Goal: Task Accomplishment & Management: Complete application form

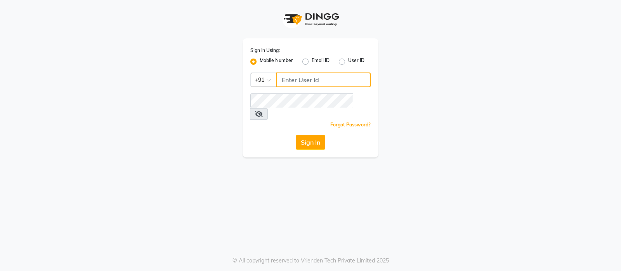
type input "9696966163"
click at [263, 111] on icon at bounding box center [259, 114] width 8 height 6
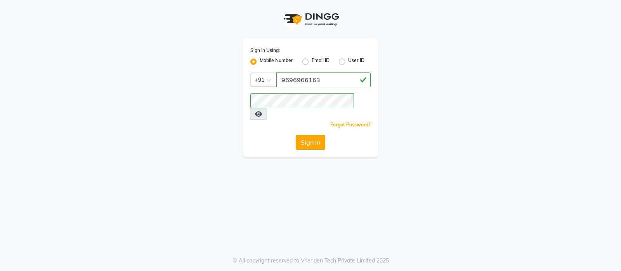
click at [309, 135] on button "Sign In" at bounding box center [310, 142] width 29 height 15
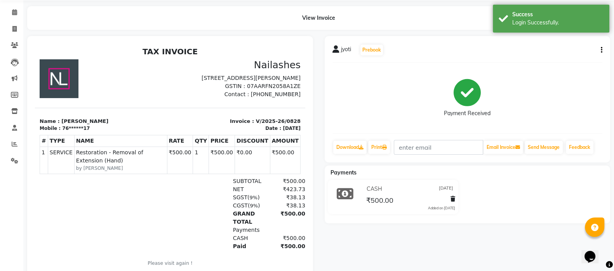
scroll to position [28, 0]
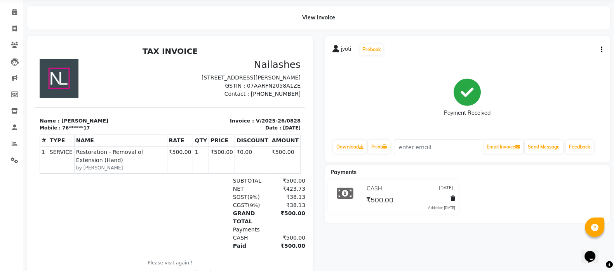
click at [602, 48] on div "jyoti Prebook Payment Received Download Print Email Invoice Send Message Feedba…" at bounding box center [467, 99] width 286 height 127
click at [601, 50] on icon "button" at bounding box center [601, 50] width 2 height 0
click at [574, 42] on div "Split Service Amount" at bounding box center [562, 45] width 53 height 10
select select "40727"
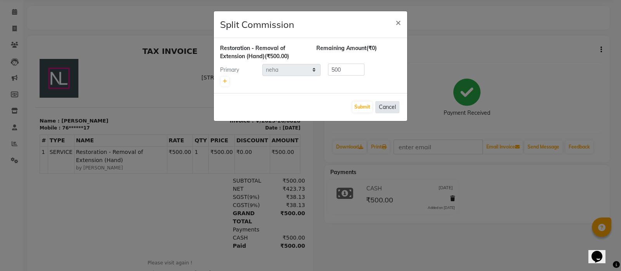
click at [384, 104] on button "Cancel" at bounding box center [387, 107] width 24 height 12
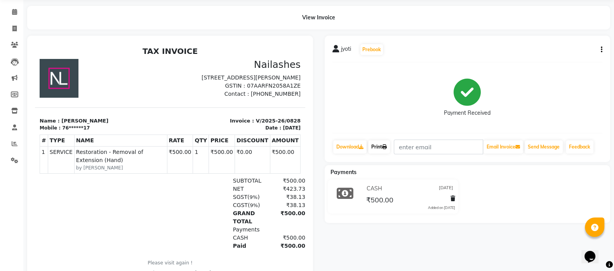
click at [385, 142] on link "Print" at bounding box center [379, 147] width 22 height 13
click at [602, 49] on div "jyoti Prebook Payment Received Download Print Email Invoice Send Message Feedba…" at bounding box center [467, 99] width 286 height 127
click at [601, 50] on icon "button" at bounding box center [601, 50] width 2 height 0
click at [559, 55] on div "Edit Item Staff" at bounding box center [562, 55] width 53 height 10
select select "40727"
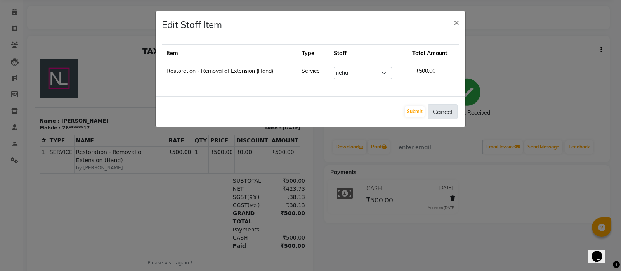
click at [446, 106] on button "Cancel" at bounding box center [443, 111] width 30 height 15
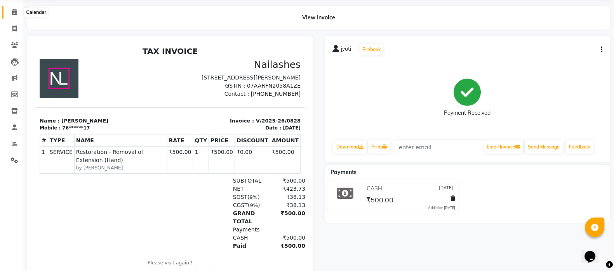
click at [14, 11] on icon at bounding box center [14, 12] width 5 height 6
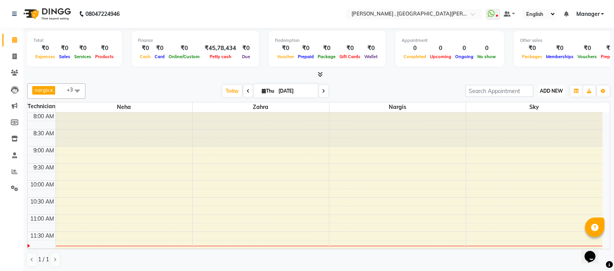
click at [549, 90] on span "ADD NEW" at bounding box center [551, 91] width 23 height 6
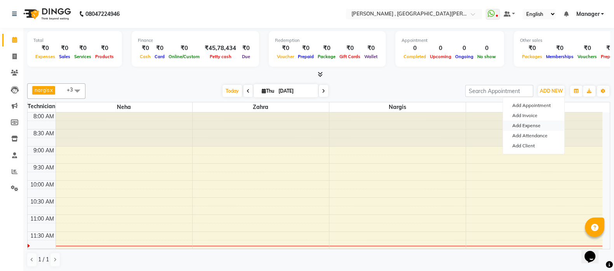
click at [526, 121] on link "Add Expense" at bounding box center [533, 126] width 61 height 10
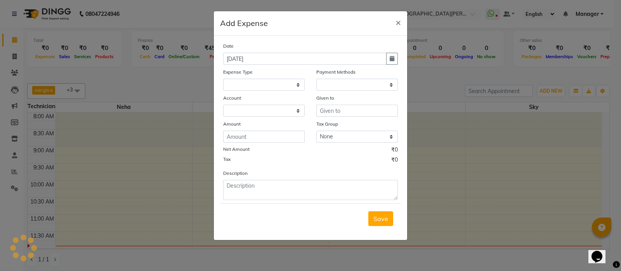
select select
select select "1"
select select "2716"
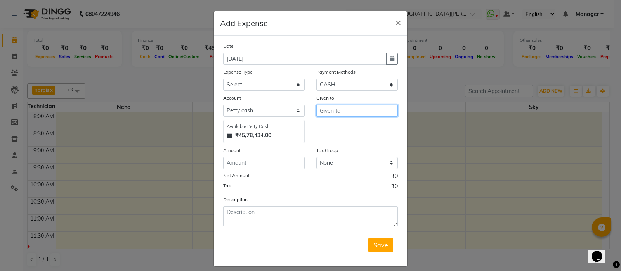
click at [328, 115] on input "text" at bounding box center [357, 111] width 82 height 12
type input "Raj"
click at [278, 90] on select "Select acetone Advance Salary bank deposite BBMP Beauty products Bed charges BI…" at bounding box center [264, 85] width 82 height 12
select select "3162"
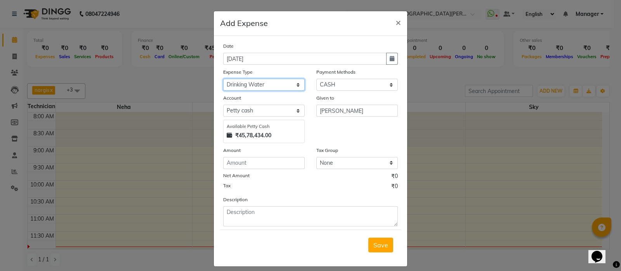
click at [223, 80] on select "Select acetone Advance Salary bank deposite BBMP Beauty products Bed charges BI…" at bounding box center [264, 85] width 82 height 12
click at [236, 162] on input "number" at bounding box center [264, 163] width 82 height 12
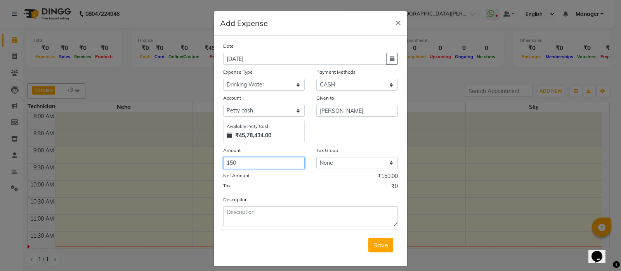
type input "150"
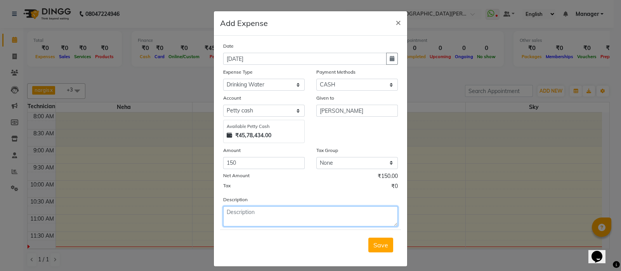
click at [250, 218] on textarea at bounding box center [310, 216] width 175 height 20
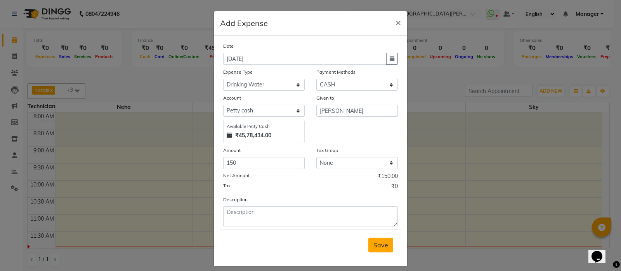
click at [375, 240] on button "Save" at bounding box center [380, 245] width 25 height 15
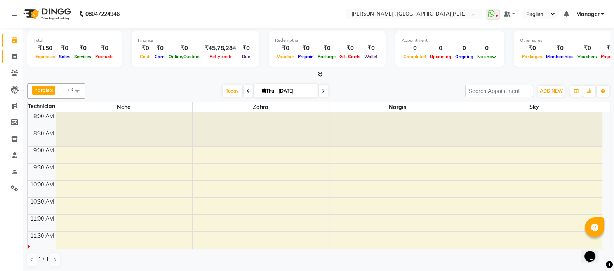
click at [15, 55] on icon at bounding box center [14, 57] width 4 height 6
select select "service"
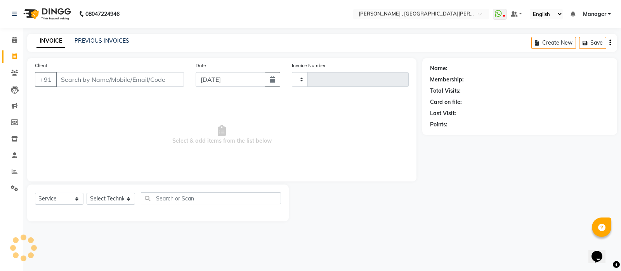
type input "0829"
select select "3836"
click at [16, 94] on icon at bounding box center [15, 90] width 8 height 8
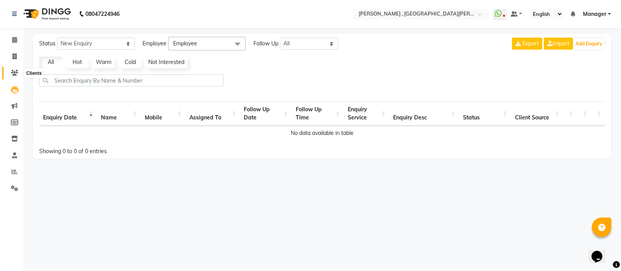
click at [14, 70] on icon at bounding box center [14, 73] width 7 height 6
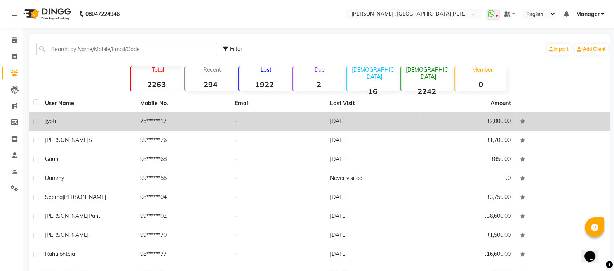
click at [382, 122] on td "03-09-2025" at bounding box center [372, 122] width 95 height 19
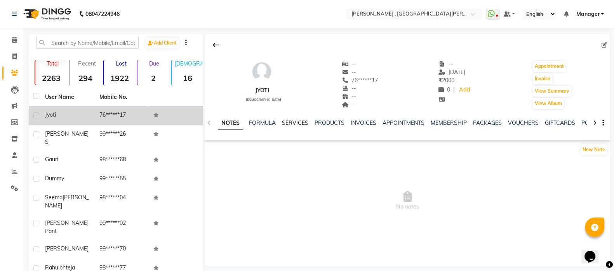
click at [297, 120] on link "SERVICES" at bounding box center [295, 123] width 26 height 7
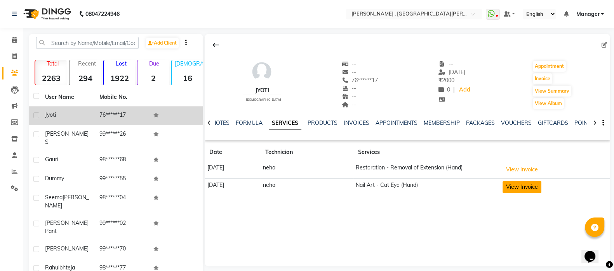
click at [535, 184] on button "View Invoice" at bounding box center [521, 187] width 39 height 12
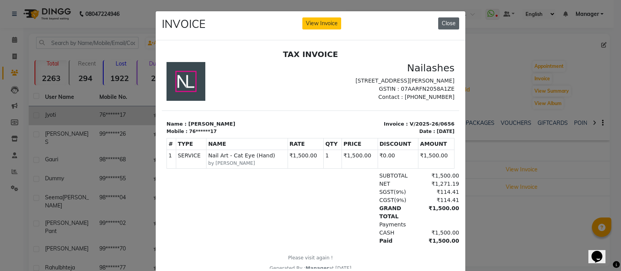
click at [444, 24] on button "Close" at bounding box center [448, 23] width 21 height 12
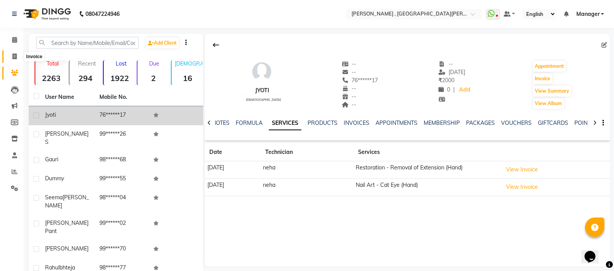
click at [11, 57] on span at bounding box center [15, 56] width 14 height 9
select select "3836"
select select "service"
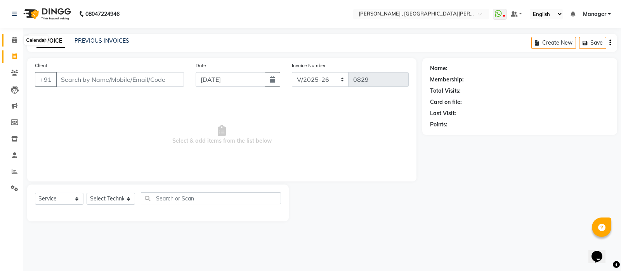
click at [16, 40] on icon at bounding box center [14, 40] width 5 height 6
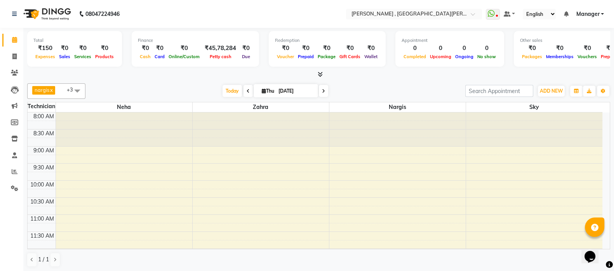
click at [71, 11] on img at bounding box center [46, 14] width 53 height 22
click at [15, 55] on icon at bounding box center [14, 57] width 4 height 6
select select "service"
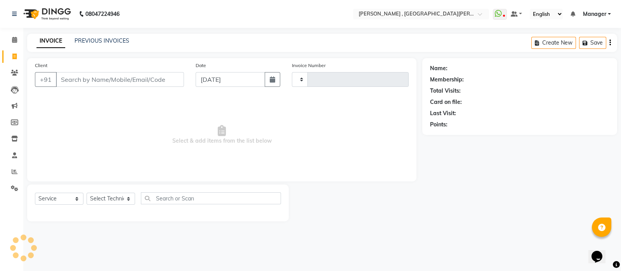
type input "0829"
select select "3836"
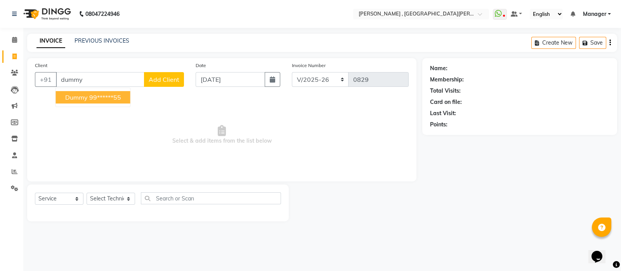
click at [75, 98] on span "Dummy" at bounding box center [76, 98] width 23 height 8
type input "99******55"
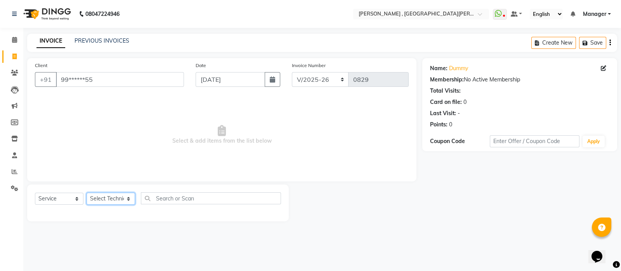
click at [95, 203] on select "Select Technician [PERSON_NAME] Manager [PERSON_NAME]" at bounding box center [111, 199] width 49 height 12
select select "40727"
click at [87, 193] on select "Select Technician [PERSON_NAME] Manager [PERSON_NAME]" at bounding box center [111, 199] width 49 height 12
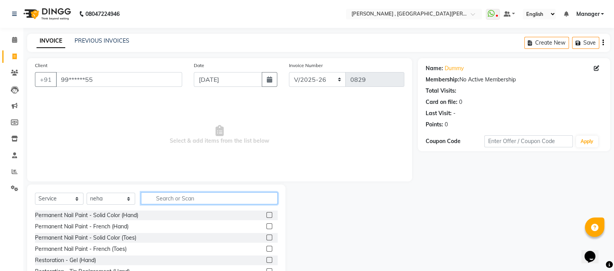
click at [166, 196] on input "text" at bounding box center [209, 199] width 137 height 12
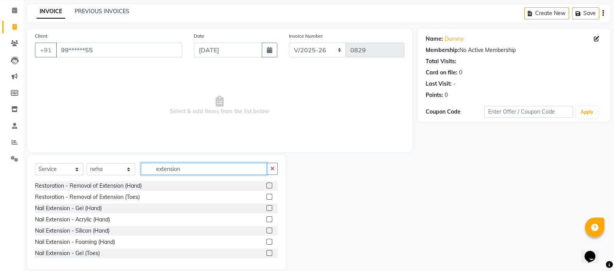
scroll to position [30, 0]
type input "extension"
click at [266, 208] on label at bounding box center [269, 208] width 6 height 6
click at [266, 208] on input "checkbox" at bounding box center [268, 208] width 5 height 5
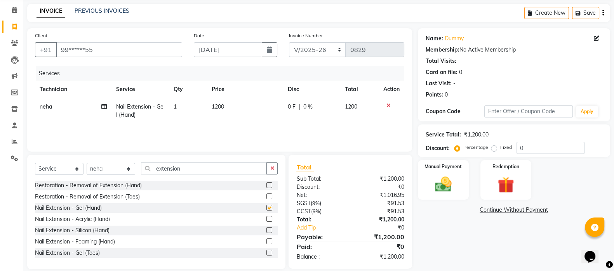
checkbox input "false"
click at [400, 120] on td at bounding box center [391, 111] width 26 height 26
click at [386, 105] on icon at bounding box center [388, 105] width 4 height 5
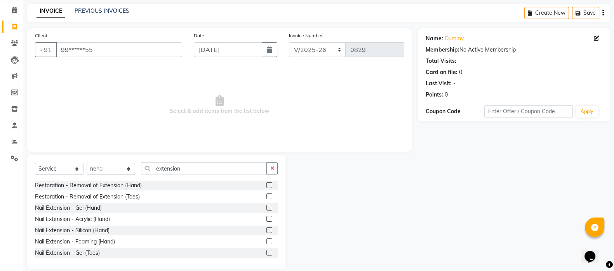
click at [266, 231] on label at bounding box center [269, 230] width 6 height 6
click at [266, 231] on input "checkbox" at bounding box center [268, 230] width 5 height 5
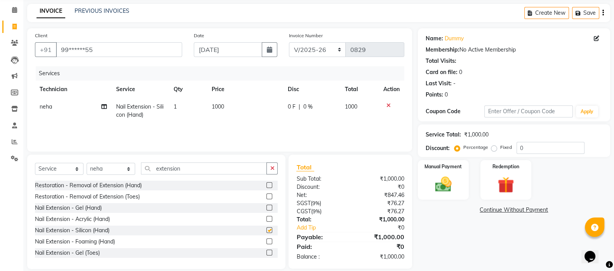
checkbox input "false"
click at [444, 182] on img at bounding box center [443, 184] width 28 height 19
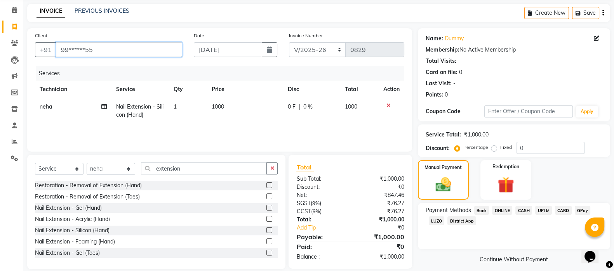
click at [125, 49] on input "99******55" at bounding box center [119, 49] width 126 height 15
type input "9"
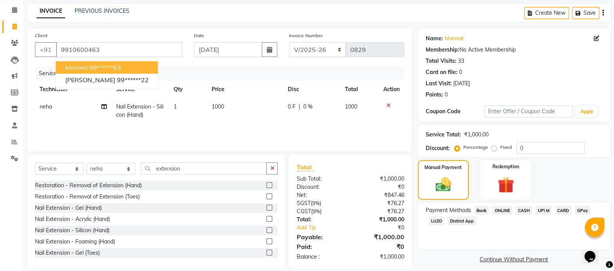
click at [109, 62] on button "Mannat 99******63" at bounding box center [107, 67] width 102 height 12
type input "99******63"
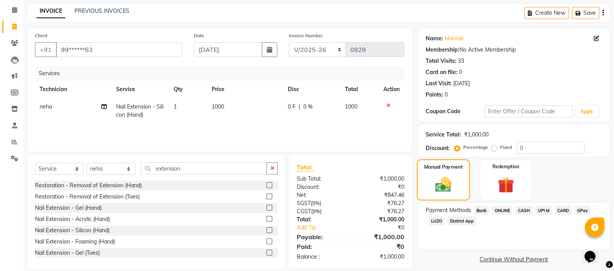
scroll to position [40, 0]
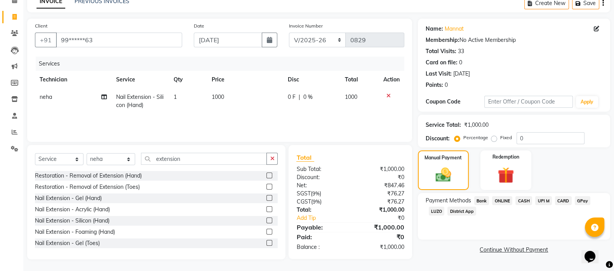
click at [523, 198] on span "CASH" at bounding box center [523, 200] width 17 height 9
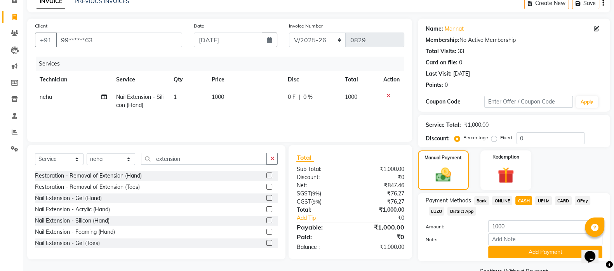
scroll to position [58, 0]
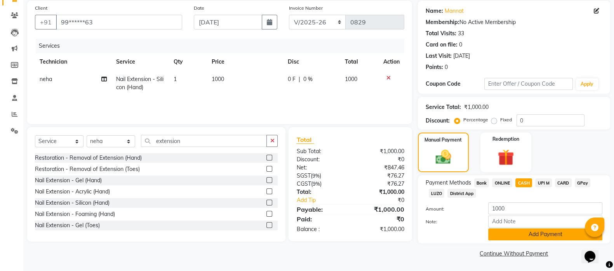
click at [516, 234] on button "Add Payment" at bounding box center [545, 235] width 114 height 12
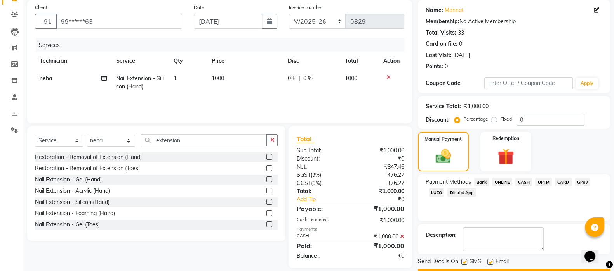
scroll to position [79, 0]
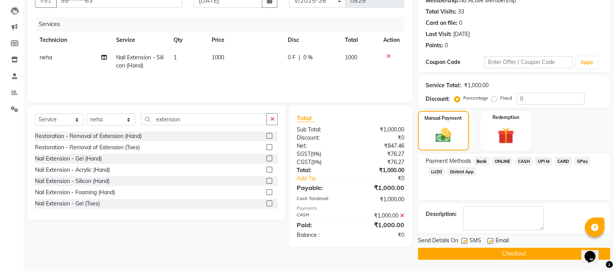
click at [486, 253] on button "Checkout" at bounding box center [514, 254] width 192 height 12
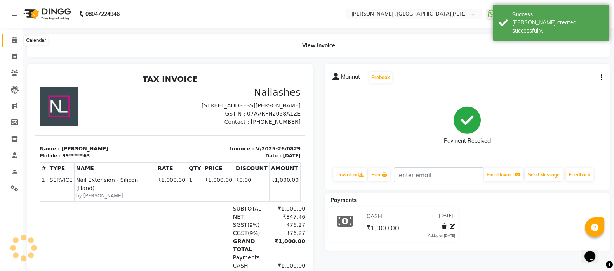
click at [15, 36] on span at bounding box center [15, 40] width 14 height 9
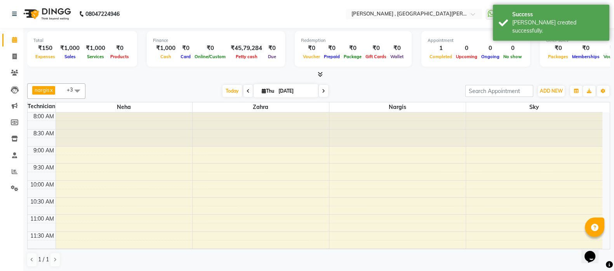
click at [318, 71] on icon at bounding box center [319, 74] width 5 height 6
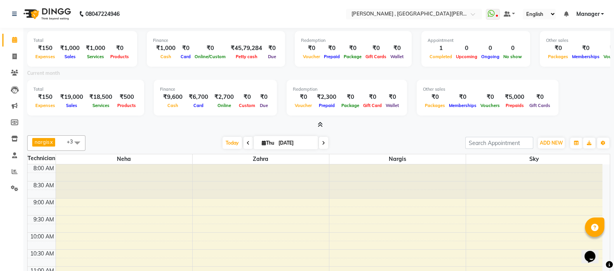
click at [321, 124] on icon at bounding box center [319, 125] width 5 height 6
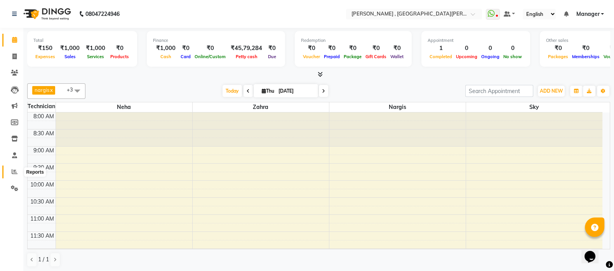
click at [12, 170] on icon at bounding box center [15, 172] width 6 height 6
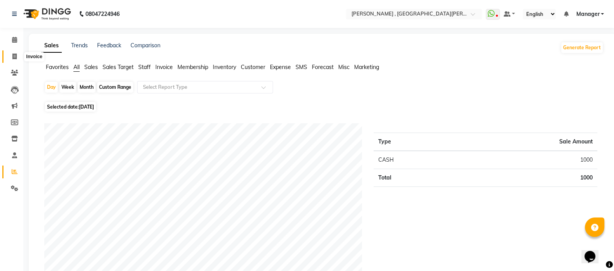
click at [12, 54] on icon at bounding box center [14, 57] width 4 height 6
select select "service"
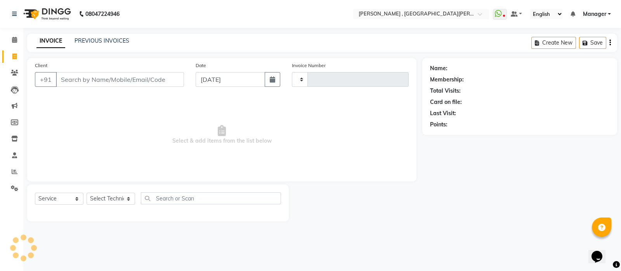
type input "0830"
select select "3836"
click at [14, 39] on icon at bounding box center [14, 40] width 5 height 6
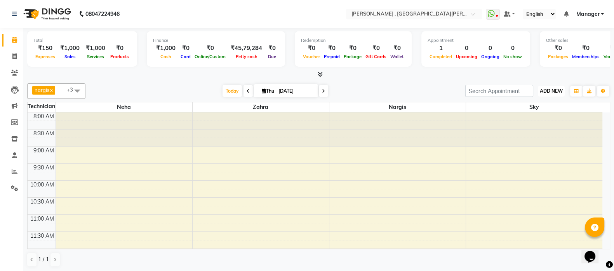
click at [544, 92] on span "ADD NEW" at bounding box center [551, 91] width 23 height 6
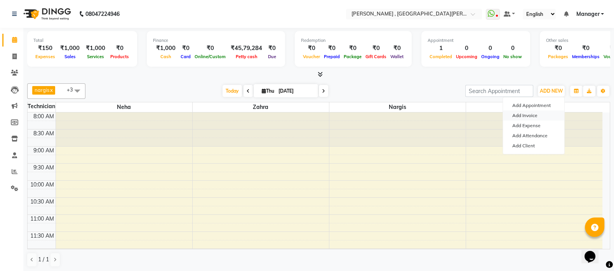
click at [518, 120] on link "Add Invoice" at bounding box center [533, 116] width 61 height 10
select select "service"
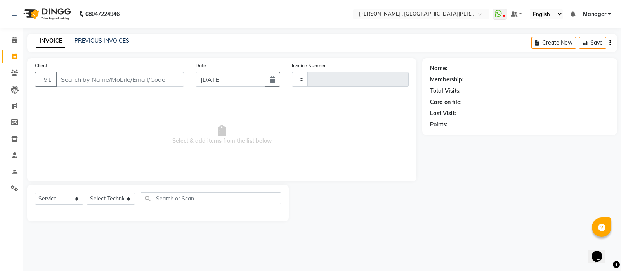
type input "0830"
select select "3836"
click at [13, 38] on icon at bounding box center [14, 40] width 5 height 6
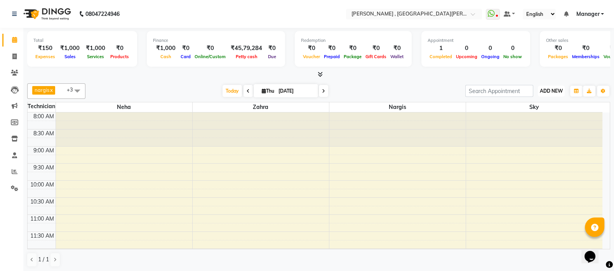
click at [549, 90] on span "ADD NEW" at bounding box center [551, 91] width 23 height 6
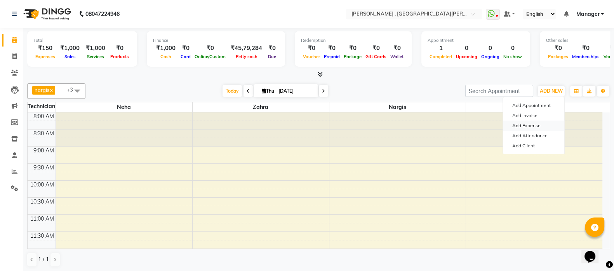
click at [522, 124] on link "Add Expense" at bounding box center [533, 126] width 61 height 10
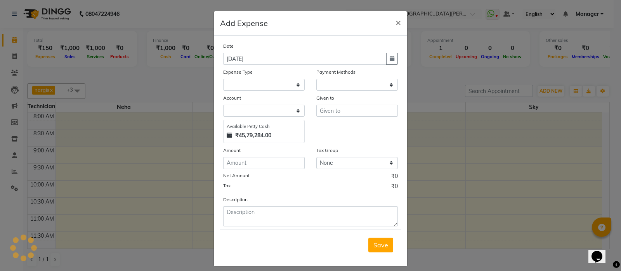
select select "1"
select select "2716"
click at [285, 82] on select "Select acetone Advance Salary bank deposite BBMP Beauty products Bed charges BI…" at bounding box center [264, 85] width 82 height 12
select select "16927"
click at [223, 80] on select "Select acetone Advance Salary bank deposite BBMP Beauty products Bed charges BI…" at bounding box center [264, 85] width 82 height 12
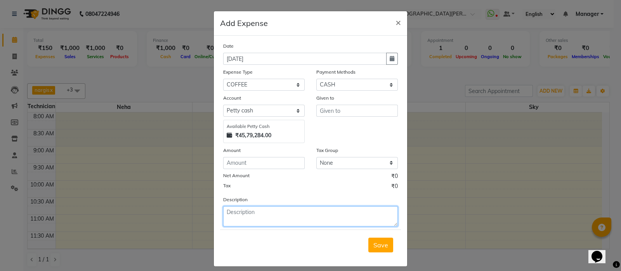
click at [232, 216] on textarea at bounding box center [310, 216] width 175 height 20
type textarea "For client Mannat"
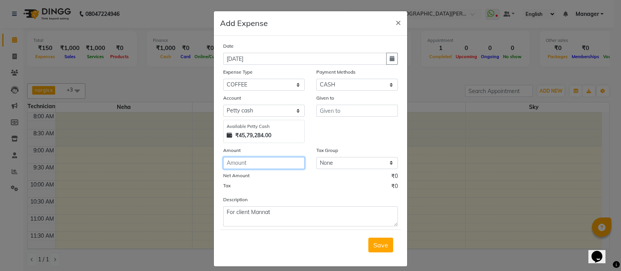
click at [237, 165] on input "number" at bounding box center [264, 163] width 82 height 12
type input "20"
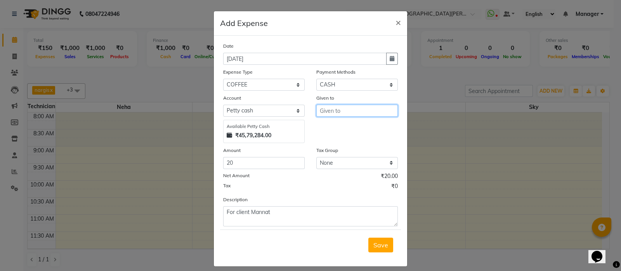
click at [328, 113] on input "text" at bounding box center [357, 111] width 82 height 12
type input "Raj"
click at [373, 249] on span "Save" at bounding box center [380, 245] width 15 height 8
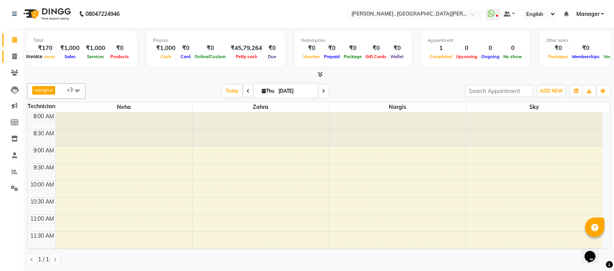
click at [17, 55] on span at bounding box center [15, 56] width 14 height 9
select select "service"
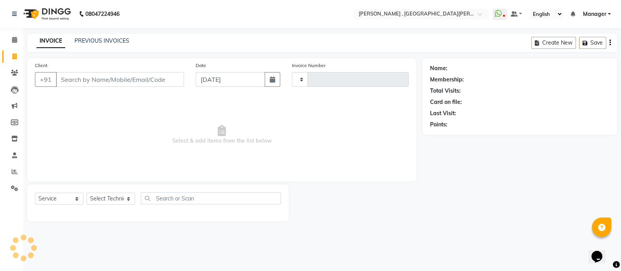
type input "0830"
select select "3836"
click at [140, 82] on input "Client" at bounding box center [120, 79] width 128 height 15
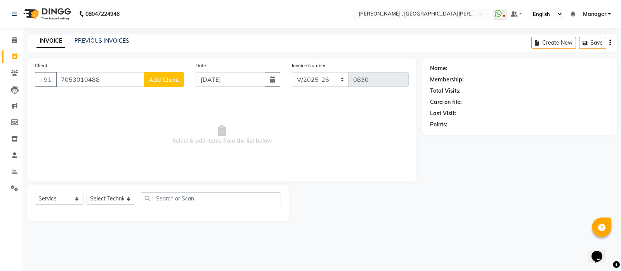
type input "7053010488"
click at [152, 76] on span "Add Client" at bounding box center [164, 80] width 31 height 8
select select "21"
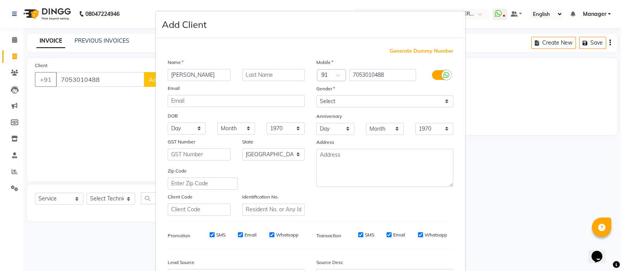
type input "[PERSON_NAME]"
click at [276, 76] on input "text" at bounding box center [273, 75] width 63 height 12
type input "K"
click at [354, 104] on select "Select [DEMOGRAPHIC_DATA] [DEMOGRAPHIC_DATA] Other Prefer Not To Say" at bounding box center [384, 101] width 137 height 12
select select "[DEMOGRAPHIC_DATA]"
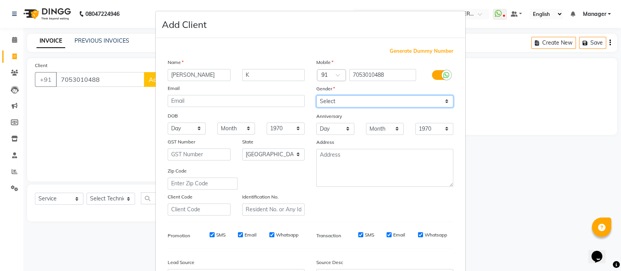
click at [316, 96] on select "Select [DEMOGRAPHIC_DATA] [DEMOGRAPHIC_DATA] Other Prefer Not To Say" at bounding box center [384, 101] width 137 height 12
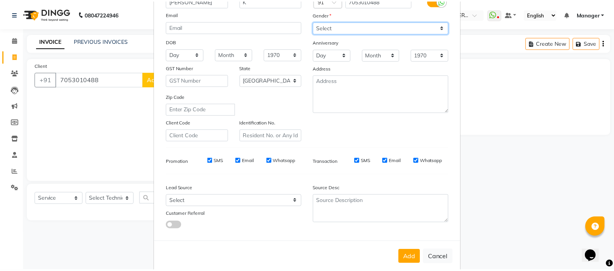
scroll to position [75, 0]
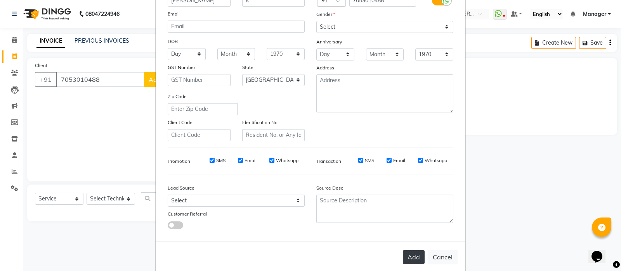
click at [408, 263] on button "Add" at bounding box center [414, 257] width 22 height 14
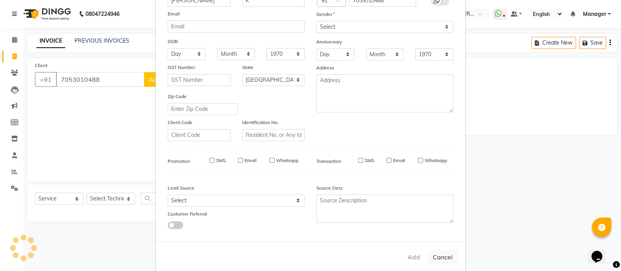
type input "70******88"
select select
select select "null"
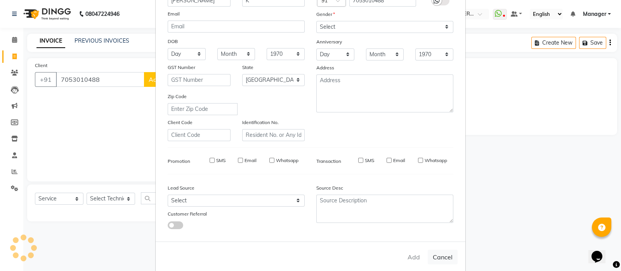
select select
checkbox input "false"
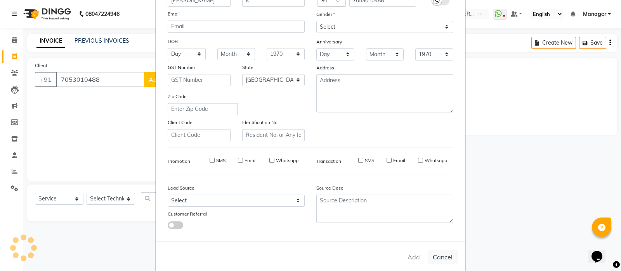
checkbox input "false"
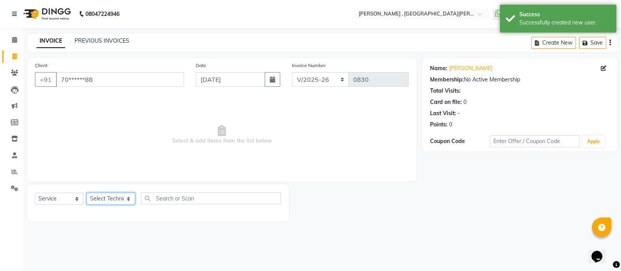
click at [122, 197] on select "Select Technician [PERSON_NAME] Manager [PERSON_NAME]" at bounding box center [111, 199] width 49 height 12
select select "85706"
click at [87, 193] on select "Select Technician [PERSON_NAME] Manager [PERSON_NAME]" at bounding box center [111, 199] width 49 height 12
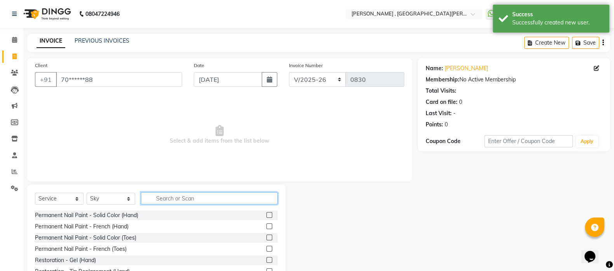
click at [165, 203] on input "text" at bounding box center [209, 199] width 137 height 12
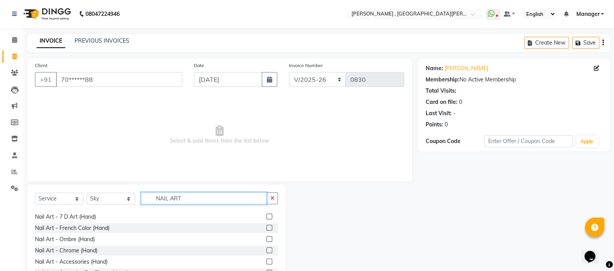
scroll to position [0, 0]
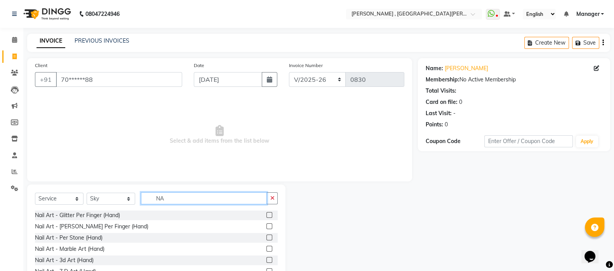
type input "N"
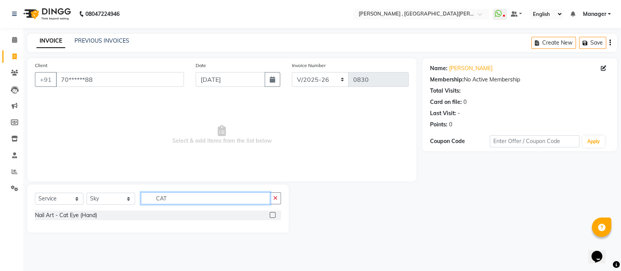
type input "CAT"
click at [273, 215] on label at bounding box center [273, 215] width 6 height 6
click at [273, 215] on input "checkbox" at bounding box center [272, 215] width 5 height 5
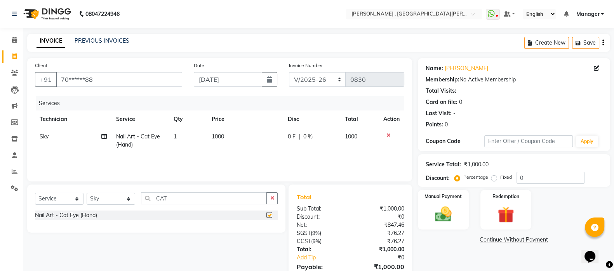
checkbox input "false"
click at [224, 140] on td "1000" at bounding box center [245, 141] width 76 height 26
select select "85706"
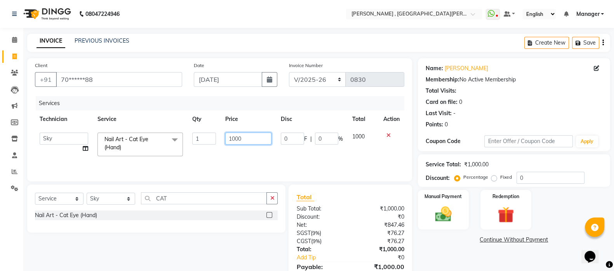
click at [243, 140] on input "1000" at bounding box center [248, 139] width 46 height 12
type input "1"
type input "1300"
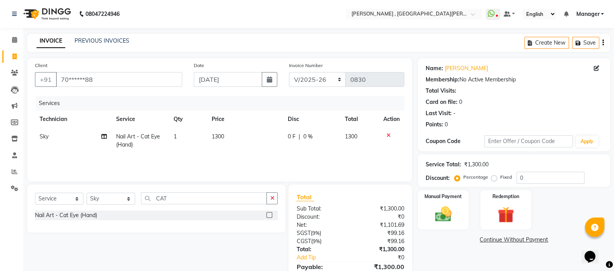
click at [290, 151] on td "0 F | 0 %" at bounding box center [311, 141] width 57 height 26
select select "85706"
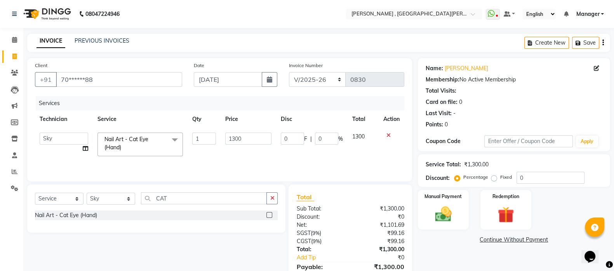
scroll to position [40, 0]
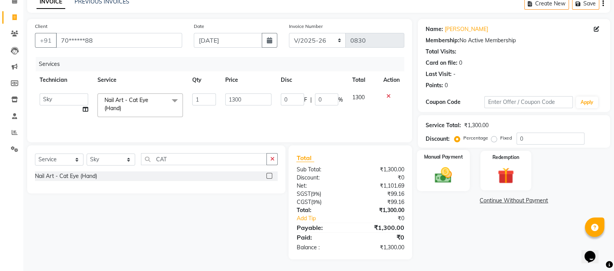
click at [451, 171] on img at bounding box center [443, 174] width 28 height 19
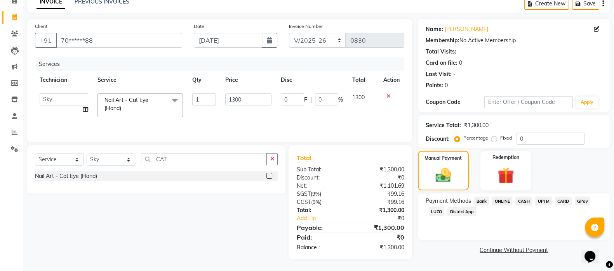
click at [543, 199] on span "UPI M" at bounding box center [543, 201] width 17 height 9
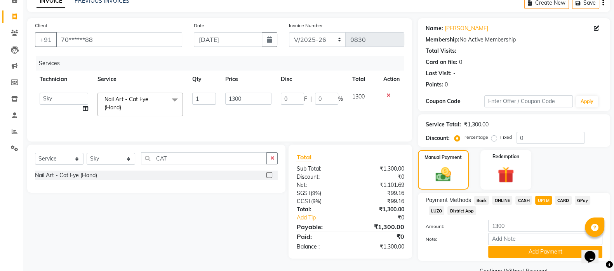
click at [498, 200] on span "ONLINE" at bounding box center [502, 200] width 20 height 9
click at [516, 256] on button "Add Payment" at bounding box center [545, 252] width 114 height 12
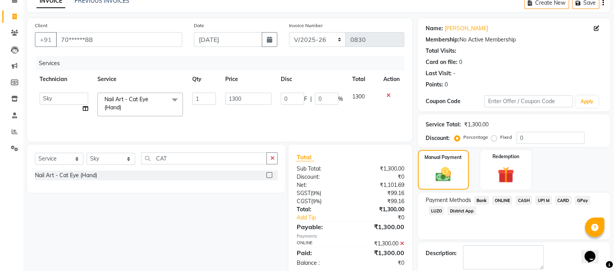
scroll to position [79, 0]
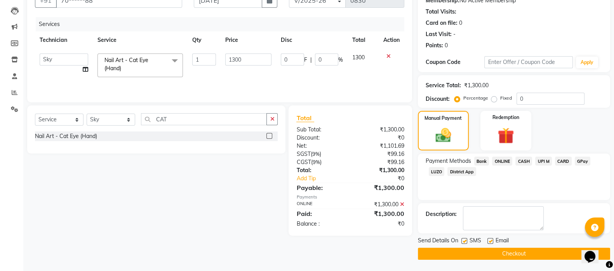
click at [500, 251] on button "Checkout" at bounding box center [514, 254] width 192 height 12
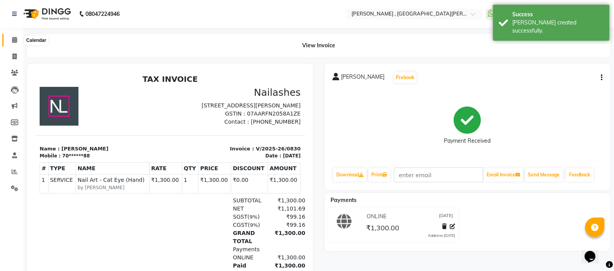
click at [16, 37] on icon at bounding box center [14, 40] width 5 height 6
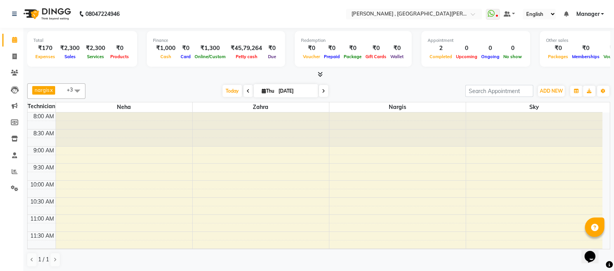
click at [321, 73] on icon at bounding box center [319, 74] width 5 height 6
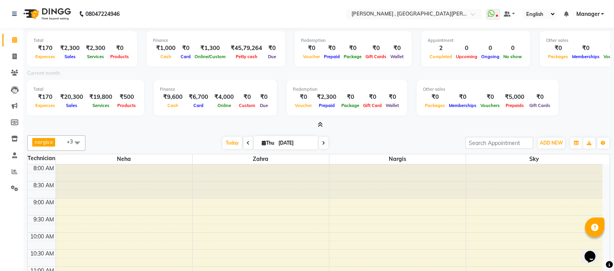
click at [318, 123] on icon at bounding box center [319, 125] width 5 height 6
